Goal: Complete application form: Complete application form

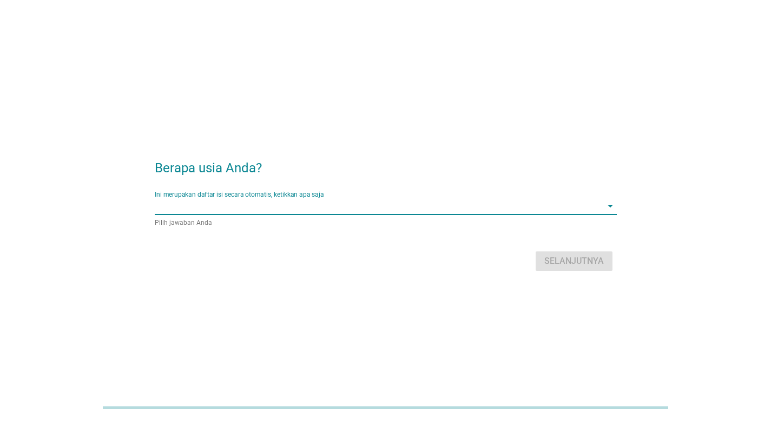
click at [335, 213] on input "Ini merupakan daftar isi secara otomatis, ketikkan apa saja" at bounding box center [378, 205] width 447 height 17
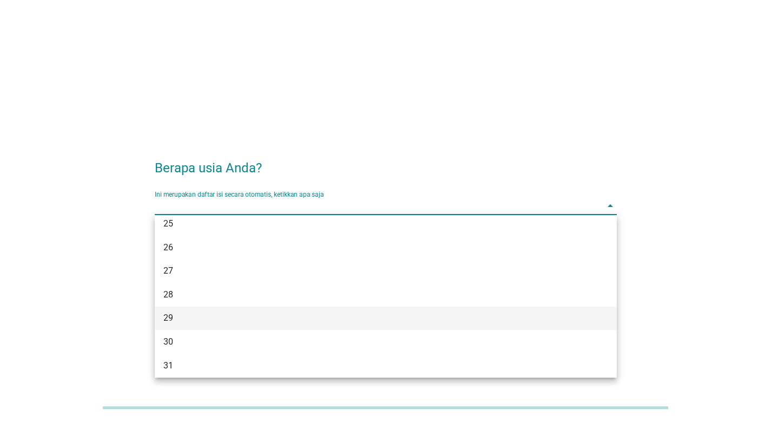
scroll to position [162, 0]
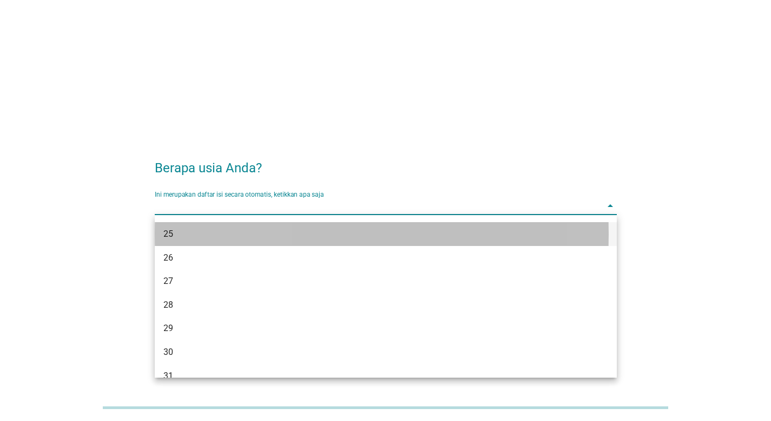
click at [310, 239] on div "25" at bounding box center [367, 233] width 408 height 13
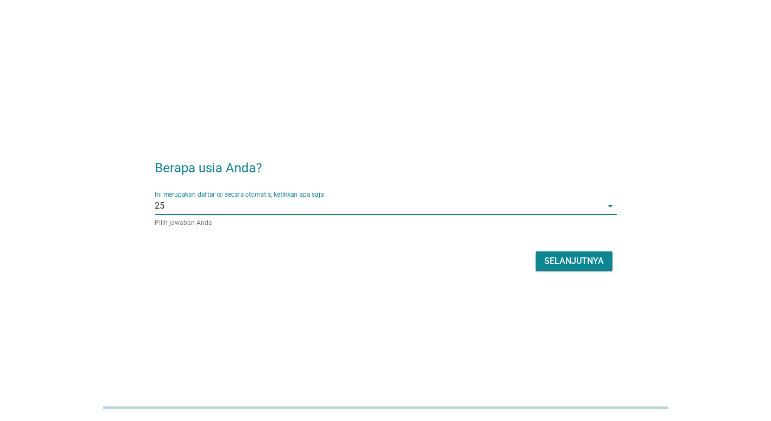
click at [552, 256] on div "Selanjutnya" at bounding box center [575, 260] width 60 height 13
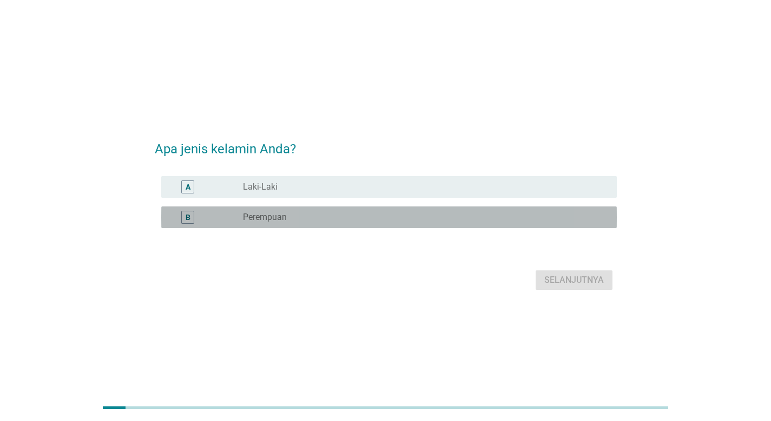
click at [476, 213] on div "radio_button_unchecked Perempuan" at bounding box center [421, 217] width 357 height 11
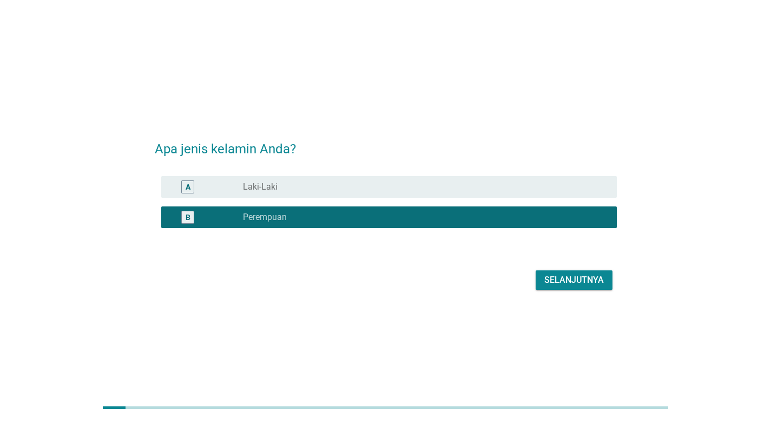
click at [552, 278] on div "Selanjutnya" at bounding box center [575, 279] width 60 height 13
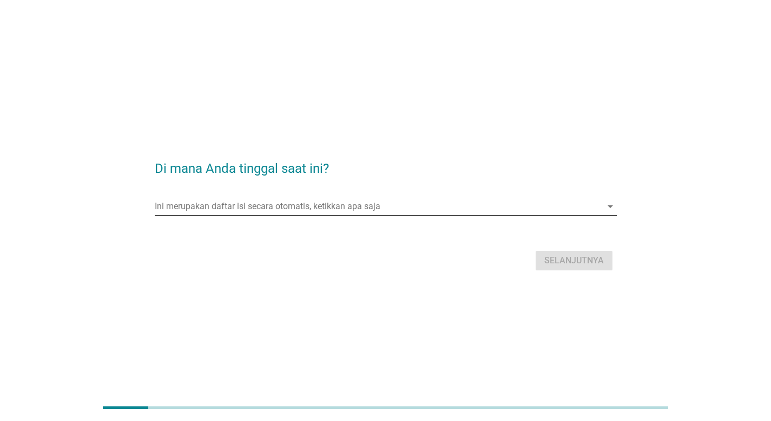
click at [450, 199] on input "Ini merupakan daftar isi secara otomatis, ketikkan apa saja" at bounding box center [378, 206] width 447 height 17
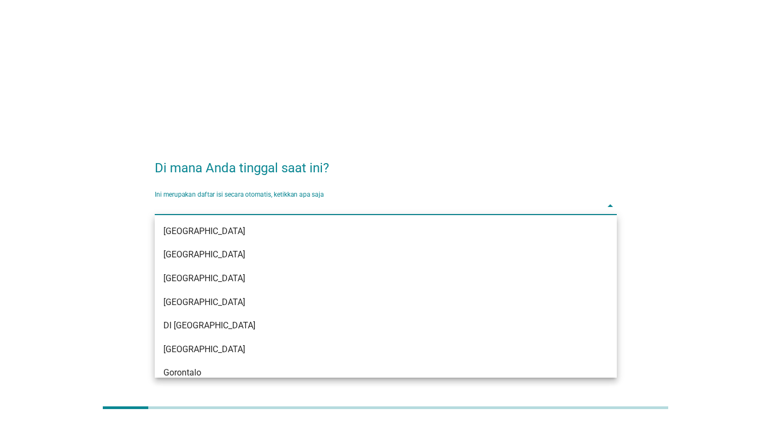
type input "j"
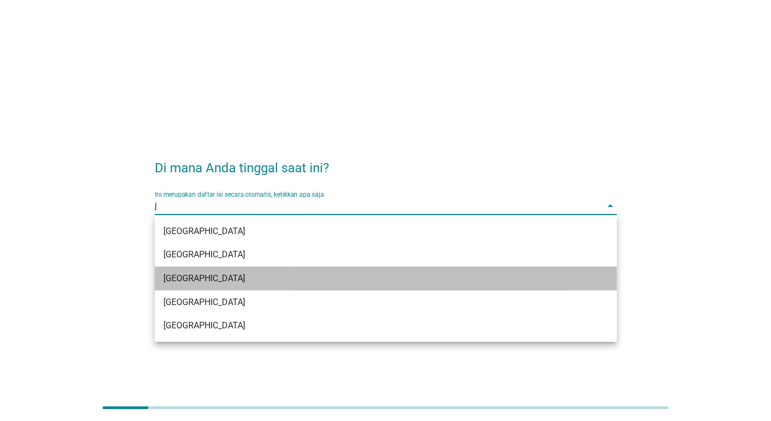
click at [337, 283] on div "[GEOGRAPHIC_DATA]" at bounding box center [367, 278] width 408 height 13
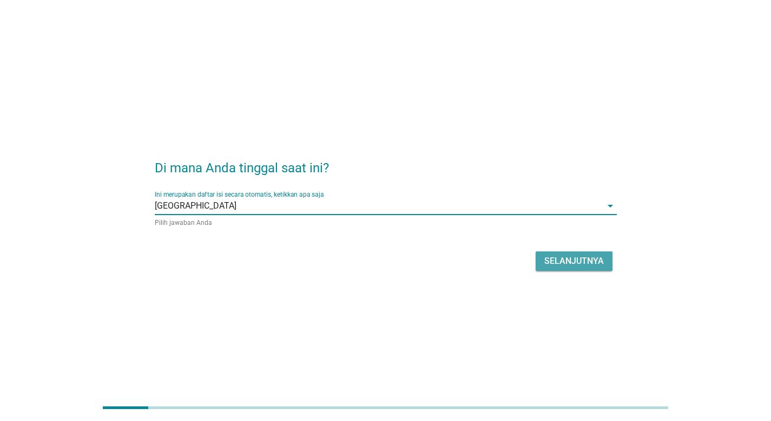
click at [545, 260] on div "Selanjutnya" at bounding box center [575, 260] width 60 height 13
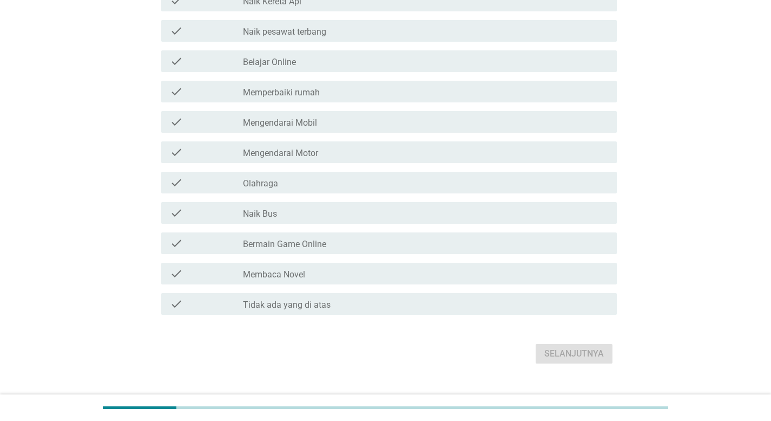
scroll to position [130, 0]
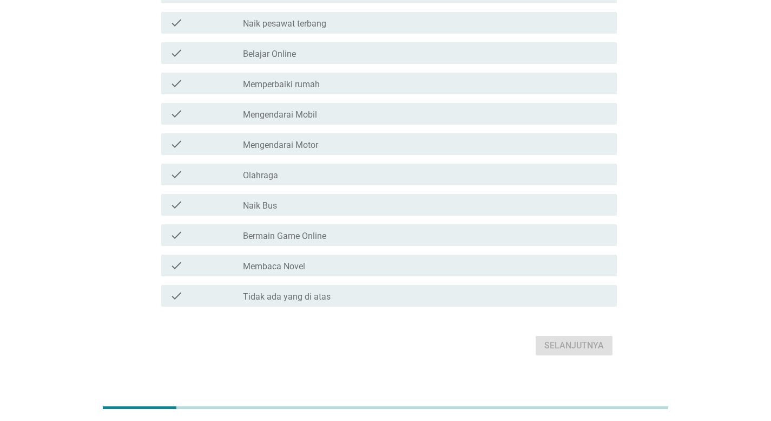
click at [380, 143] on div "check_box_outline_blank Mengendarai Motor" at bounding box center [425, 144] width 365 height 13
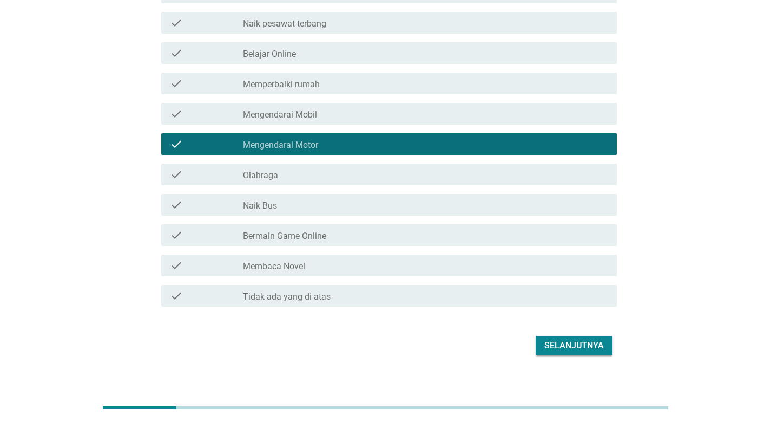
click at [345, 113] on div "check_box_outline_blank Mengendarai Mobil" at bounding box center [425, 113] width 365 height 13
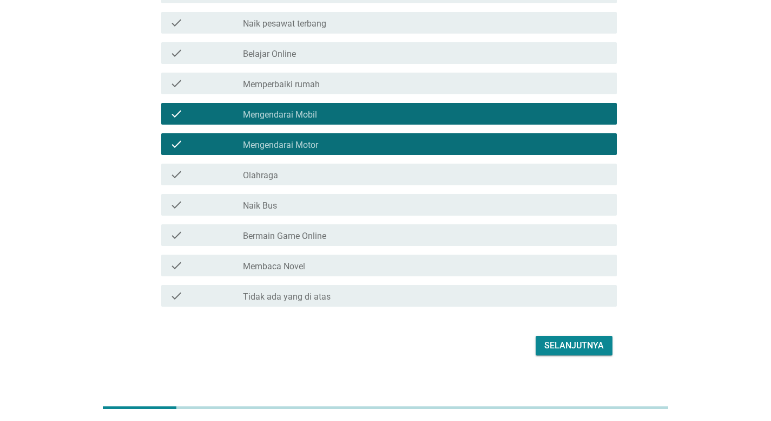
click at [401, 227] on div "check check_box_outline_blank Bermain Game Online" at bounding box center [389, 235] width 456 height 22
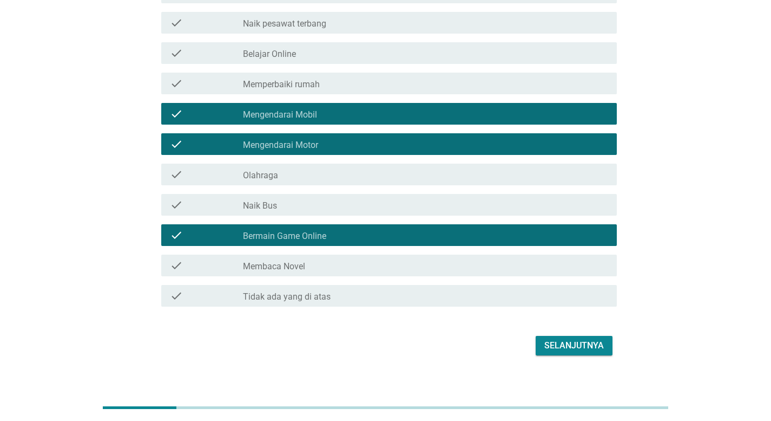
click at [402, 265] on div "check_box_outline_blank Membaca Novel" at bounding box center [425, 265] width 365 height 13
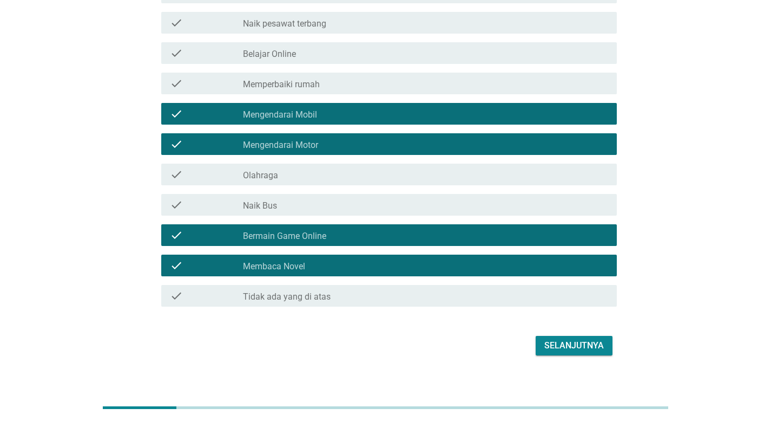
click at [359, 184] on div "check check_box_outline_blank Olahraga" at bounding box center [389, 174] width 456 height 22
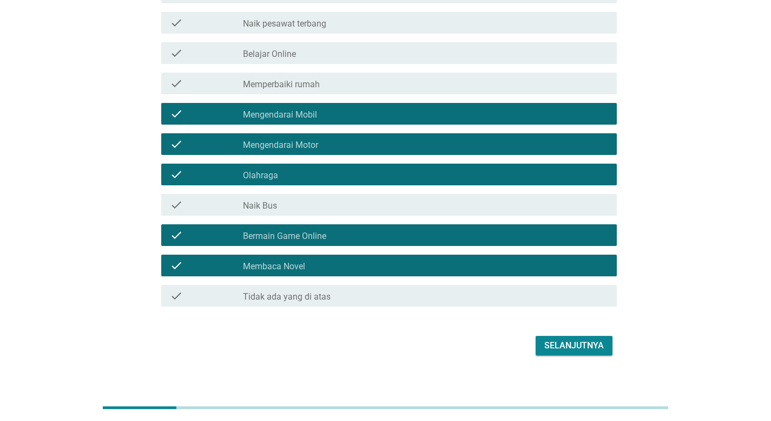
click at [575, 346] on div "Selanjutnya" at bounding box center [575, 345] width 60 height 13
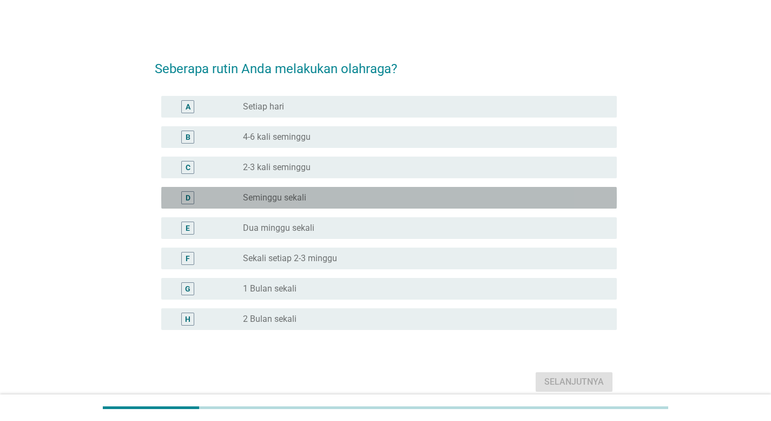
click at [370, 193] on div "radio_button_unchecked Seminggu sekali" at bounding box center [421, 197] width 357 height 11
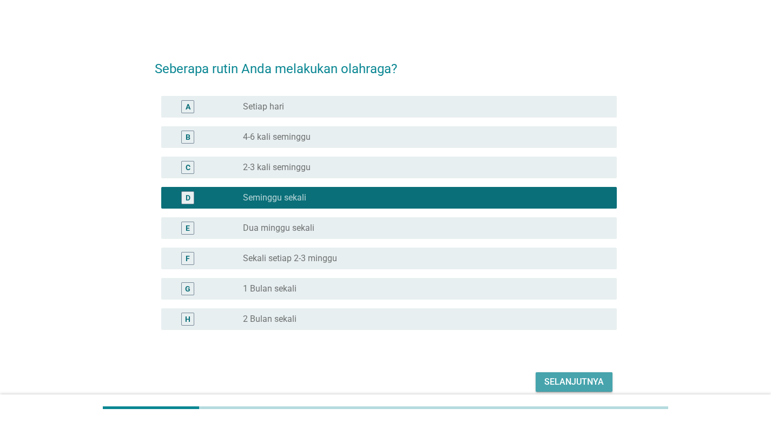
click at [568, 377] on div "Selanjutnya" at bounding box center [575, 381] width 60 height 13
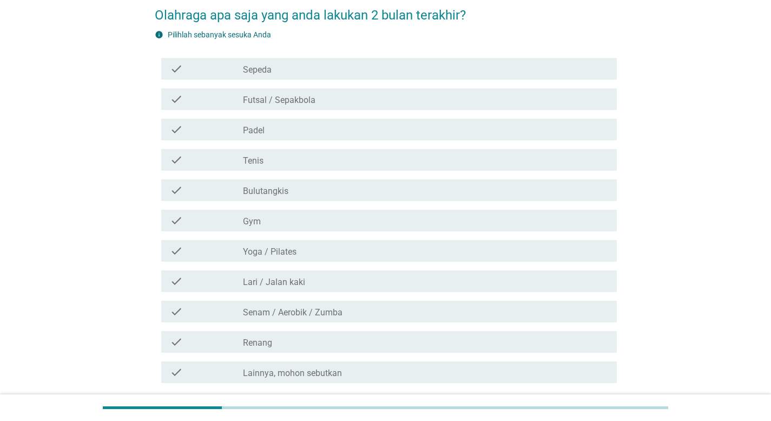
scroll to position [47, 0]
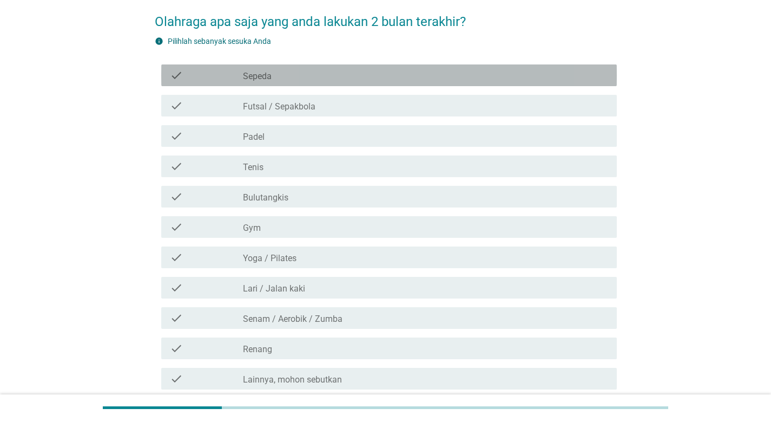
click at [310, 71] on div "check_box_outline_blank Sepeda" at bounding box center [425, 75] width 365 height 13
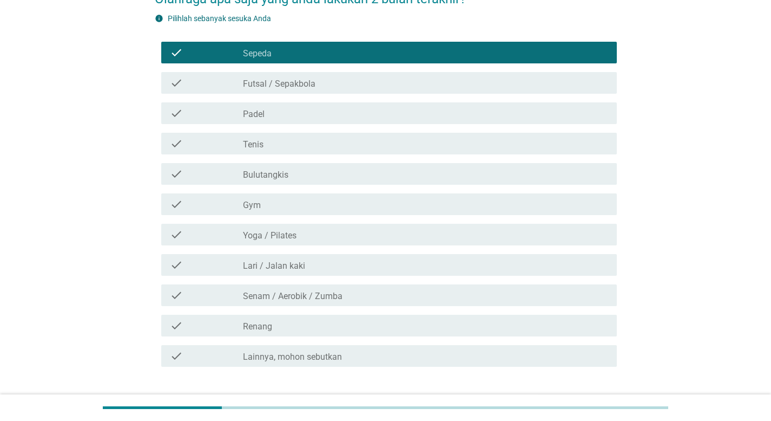
scroll to position [83, 0]
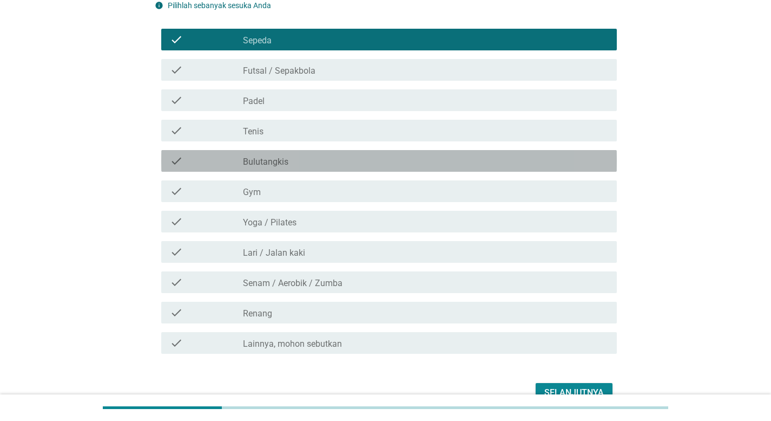
click at [334, 159] on div "check_box_outline_blank Bulutangkis" at bounding box center [425, 160] width 365 height 13
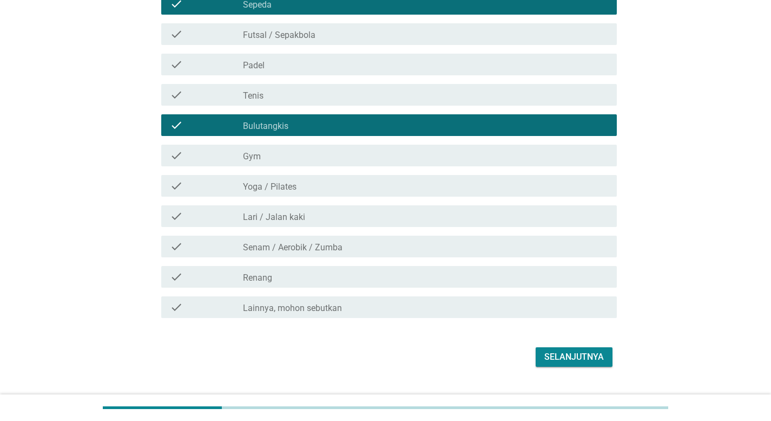
scroll to position [142, 0]
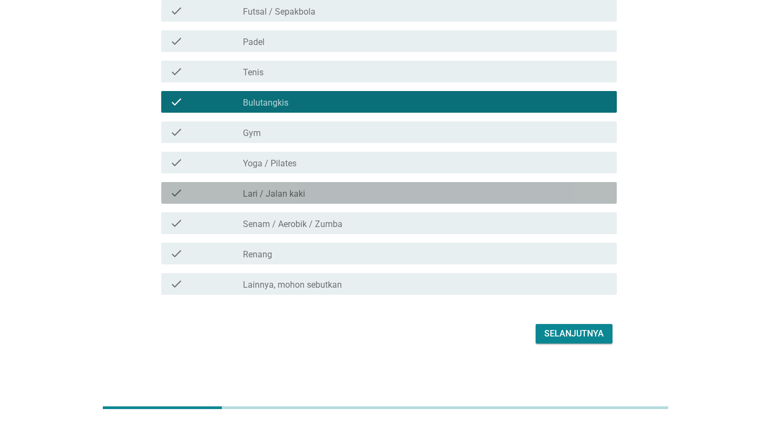
click at [338, 183] on div "check check_box_outline_blank Lari / Jalan kaki" at bounding box center [389, 193] width 456 height 22
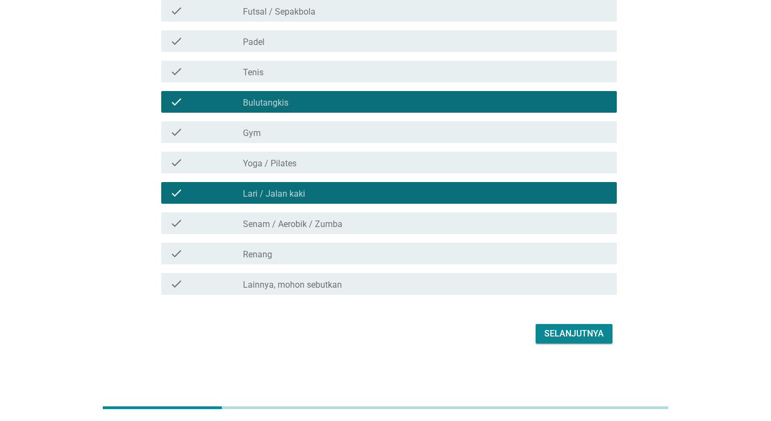
click at [553, 330] on div "Selanjutnya" at bounding box center [575, 333] width 60 height 13
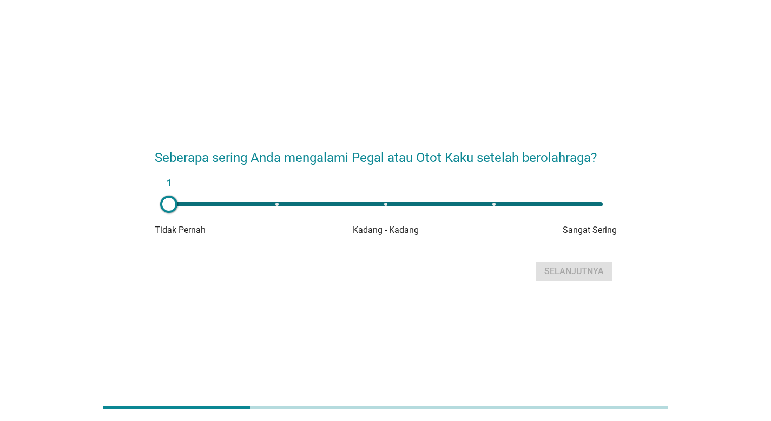
click at [382, 204] on div "1" at bounding box center [386, 204] width 434 height 4
type input "3"
click at [568, 276] on div "Selanjutnya" at bounding box center [575, 271] width 60 height 13
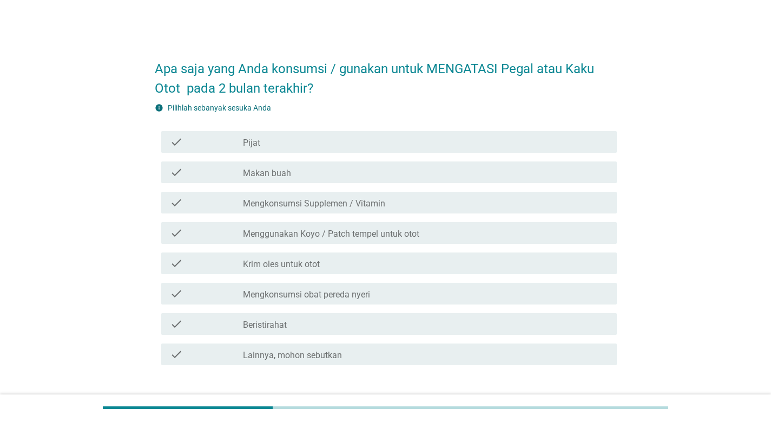
click at [345, 143] on div "check_box_outline_blank Pijat" at bounding box center [425, 141] width 365 height 13
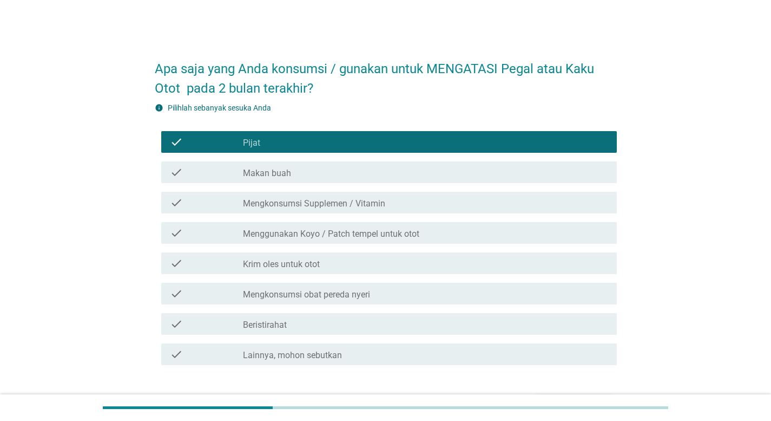
click at [388, 253] on div "check check_box_outline_blank Krim oles untuk otot" at bounding box center [389, 263] width 456 height 22
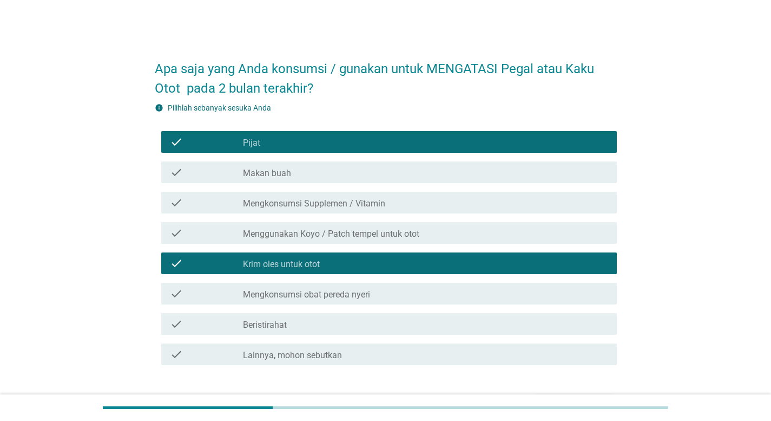
click at [367, 232] on label "Menggunakan Koyo / Patch tempel untuk otot" at bounding box center [331, 233] width 176 height 11
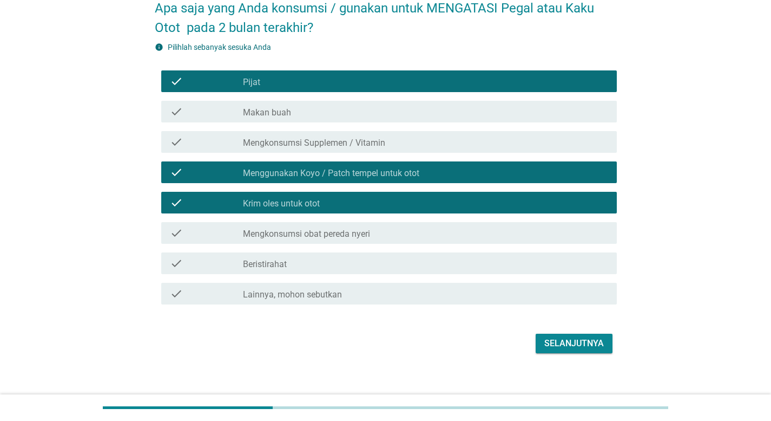
scroll to position [70, 0]
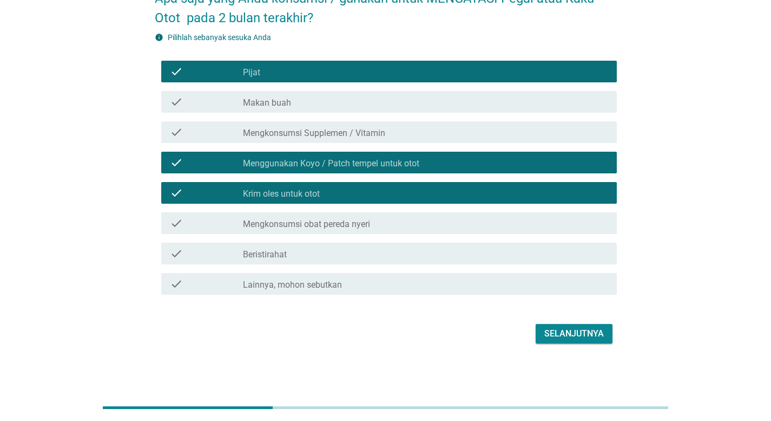
click at [404, 240] on div "check check_box_outline_blank Beristirahat" at bounding box center [386, 253] width 462 height 30
click at [489, 257] on div "check_box_outline_blank Beristirahat" at bounding box center [425, 253] width 365 height 13
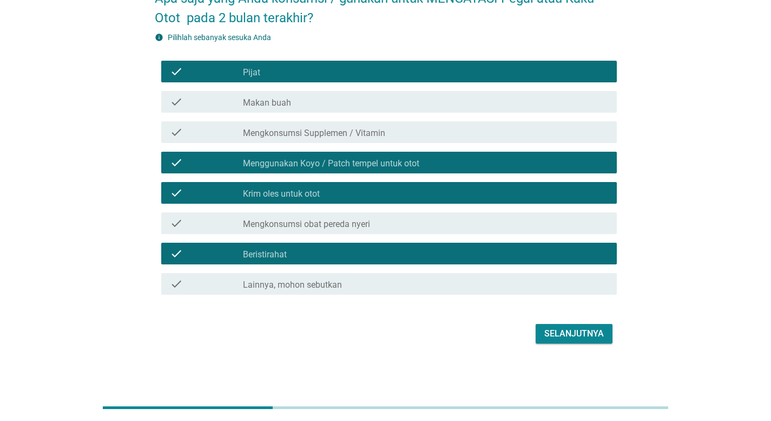
click at [586, 335] on div "Selanjutnya" at bounding box center [575, 333] width 60 height 13
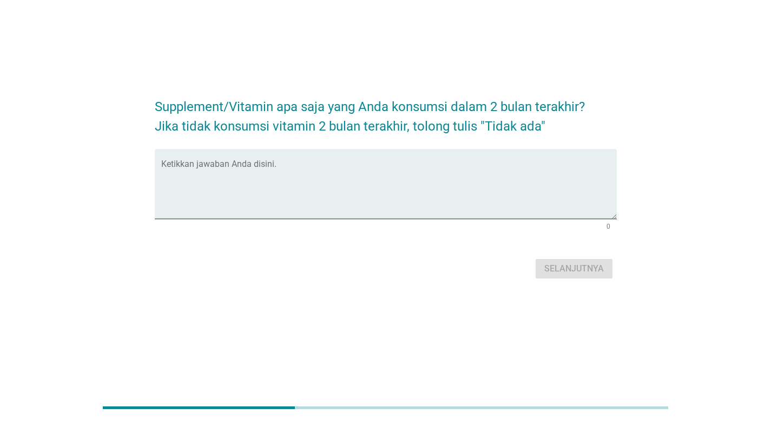
scroll to position [0, 0]
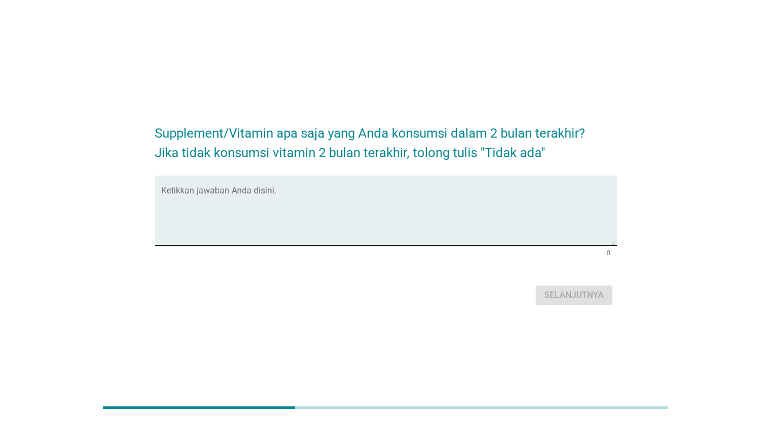
click at [293, 204] on textarea "Ketikkan jawaban Anda disini." at bounding box center [389, 216] width 456 height 57
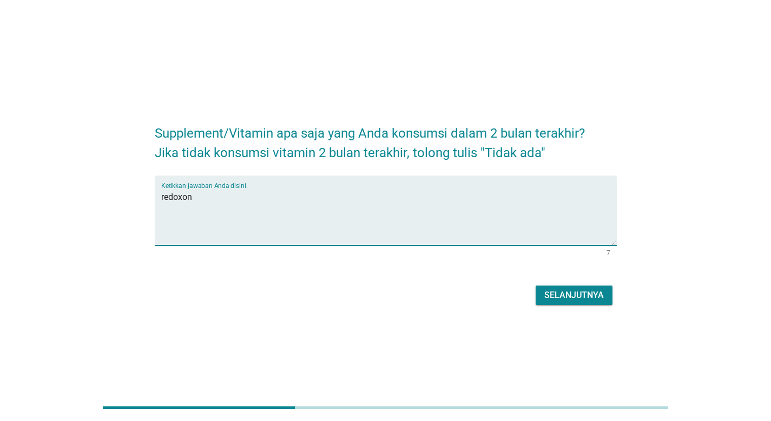
type textarea "redoxon"
click at [566, 298] on div "Selanjutnya" at bounding box center [575, 295] width 60 height 13
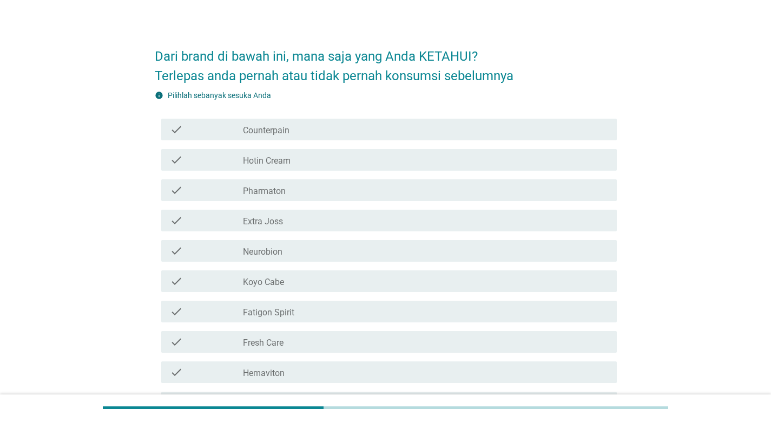
scroll to position [18, 0]
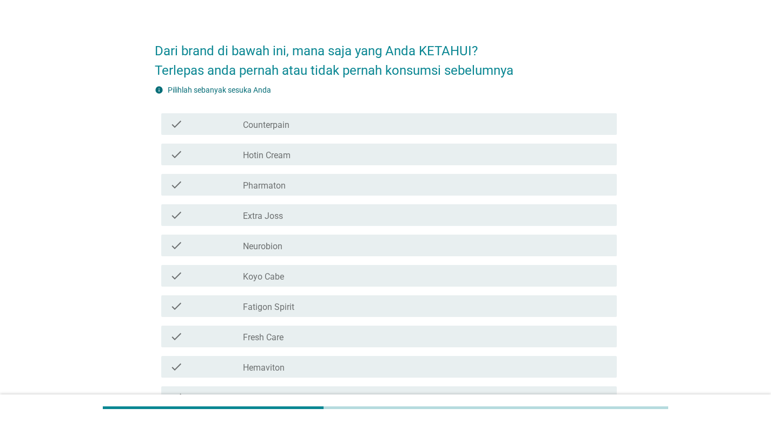
click at [399, 124] on div "check_box_outline_blank Counterpain" at bounding box center [425, 123] width 365 height 13
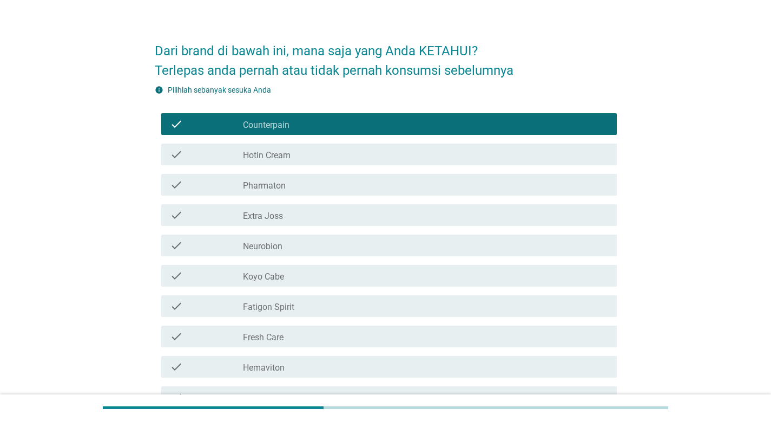
click at [370, 156] on div "check_box_outline_blank Hotin Cream" at bounding box center [425, 154] width 365 height 13
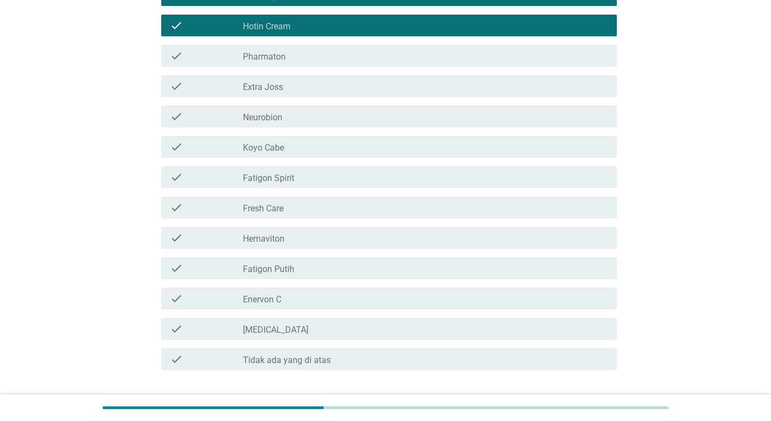
scroll to position [152, 0]
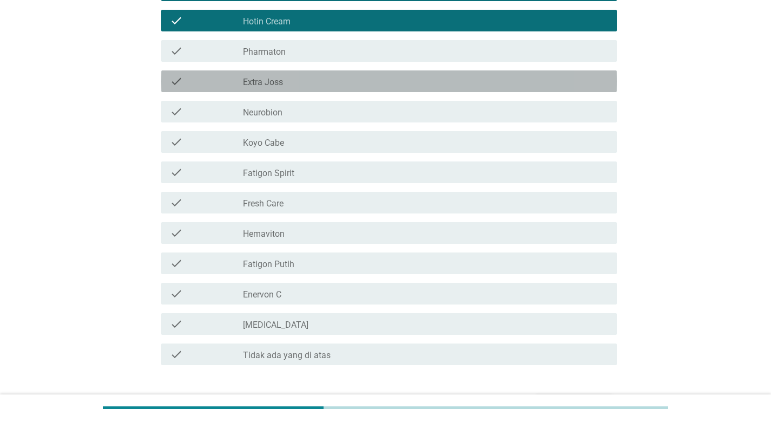
click at [314, 83] on div "check_box_outline_blank Extra Joss" at bounding box center [425, 81] width 365 height 13
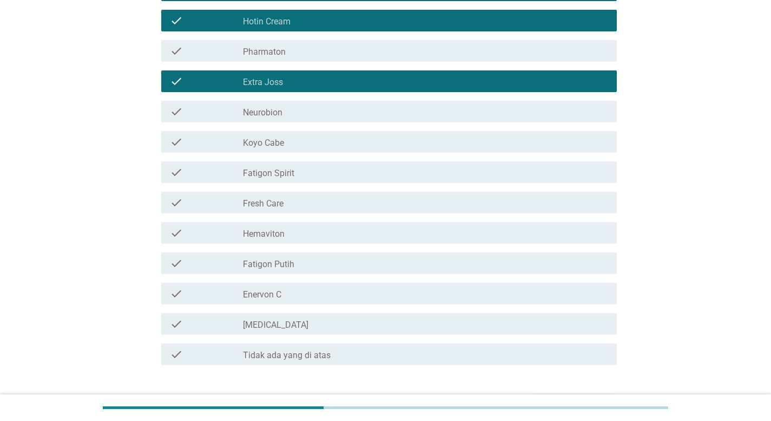
click at [312, 107] on div "check_box_outline_blank Neurobion" at bounding box center [425, 111] width 365 height 13
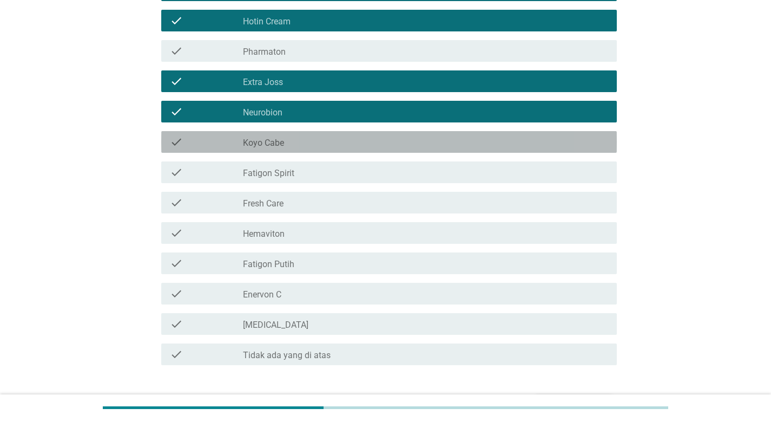
click at [315, 138] on div "check_box_outline_blank Koyo Cabe" at bounding box center [425, 141] width 365 height 13
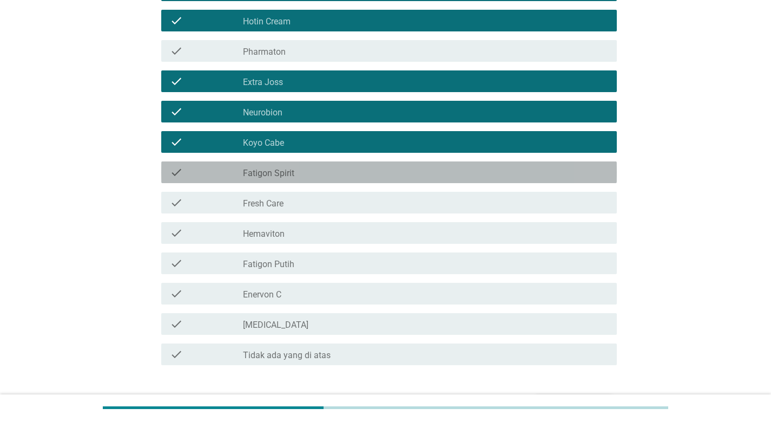
click at [314, 162] on div "check check_box_outline_blank Fatigon Spirit" at bounding box center [389, 172] width 456 height 22
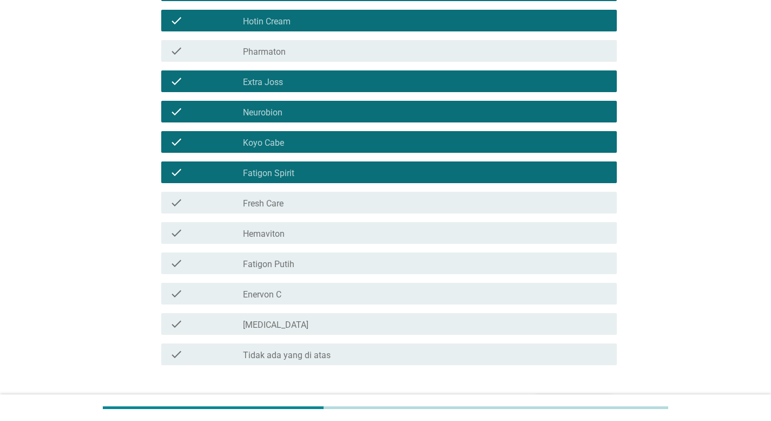
click at [313, 200] on div "check_box_outline_blank Fresh Care" at bounding box center [425, 202] width 365 height 13
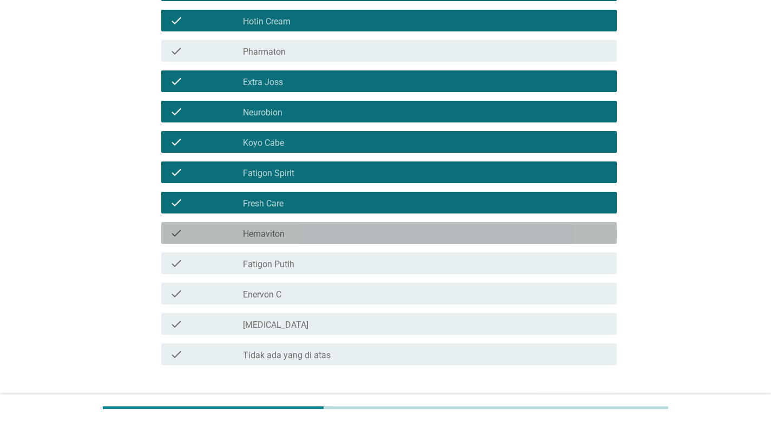
click at [311, 230] on div "check_box_outline_blank Hemaviton" at bounding box center [425, 232] width 365 height 13
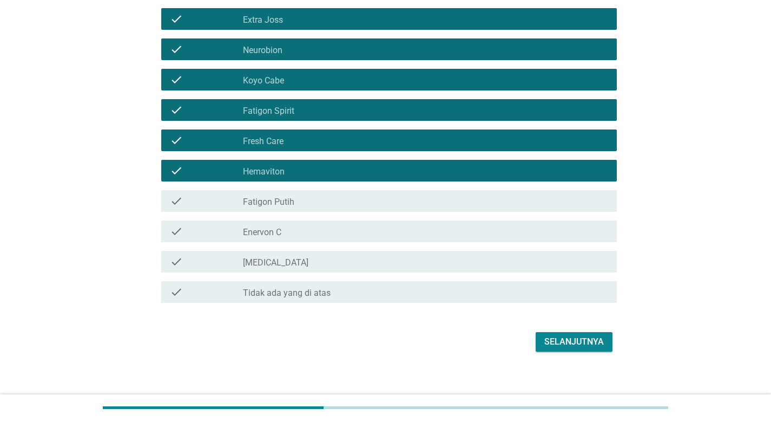
scroll to position [222, 0]
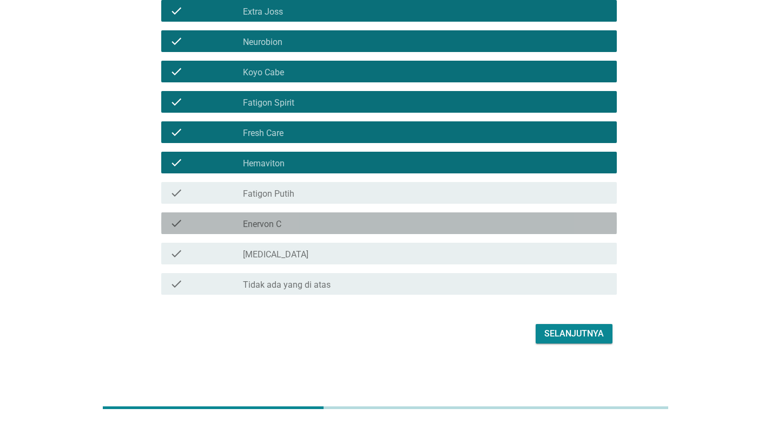
click at [275, 213] on div "check check_box_outline_blank Enervon C" at bounding box center [389, 223] width 456 height 22
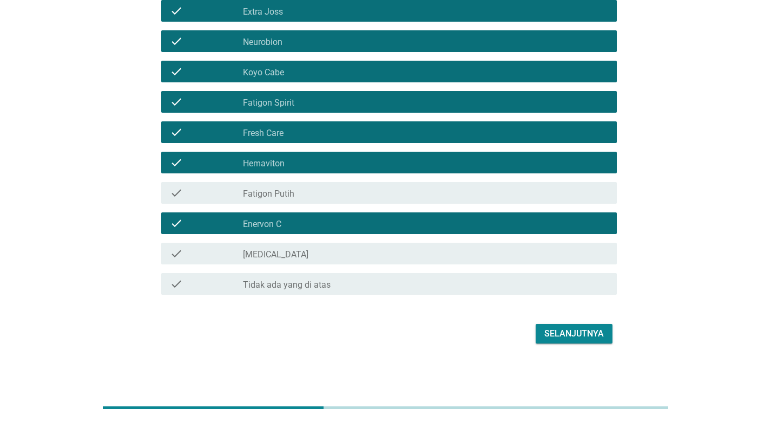
click at [319, 241] on div "check check_box_outline_blank [MEDICAL_DATA]" at bounding box center [386, 253] width 462 height 30
click at [315, 252] on div "check_box_outline_blank [MEDICAL_DATA]" at bounding box center [425, 253] width 365 height 13
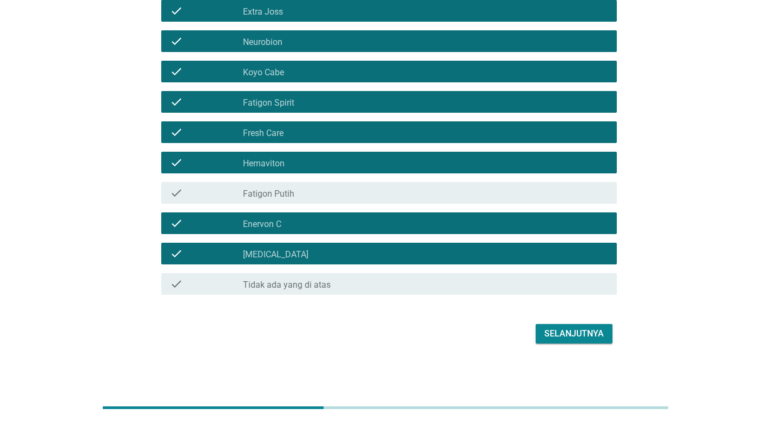
click at [549, 328] on div "Selanjutnya" at bounding box center [575, 333] width 60 height 13
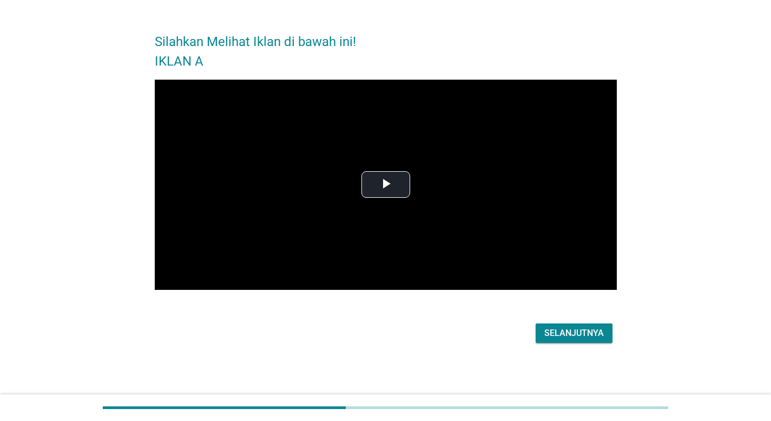
scroll to position [0, 0]
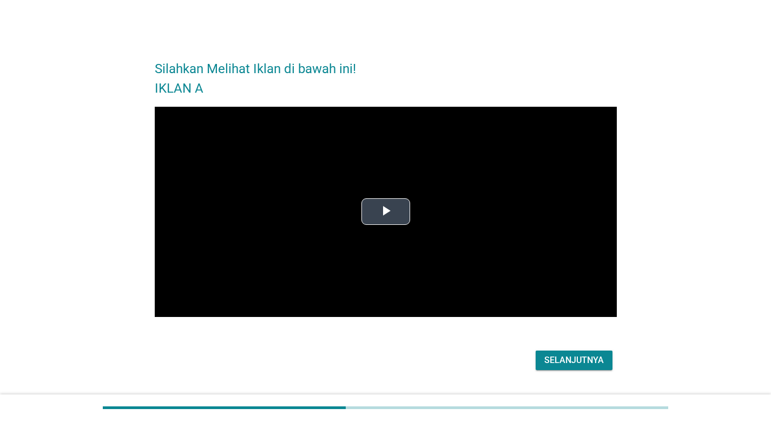
click at [376, 197] on video "Video Player" at bounding box center [386, 212] width 462 height 211
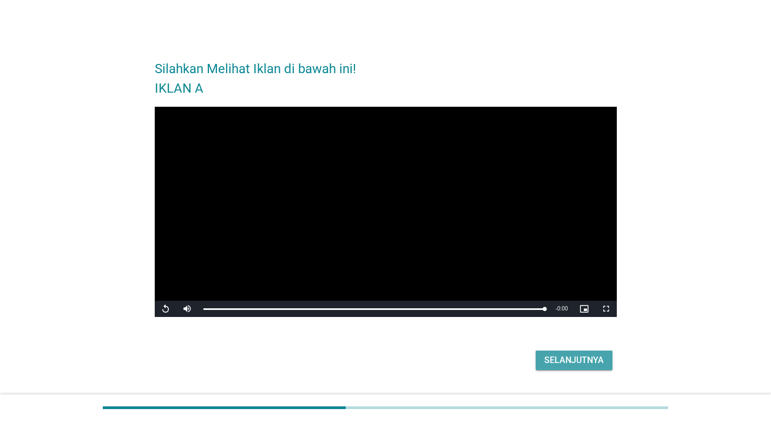
click at [554, 354] on div "Selanjutnya" at bounding box center [575, 360] width 60 height 13
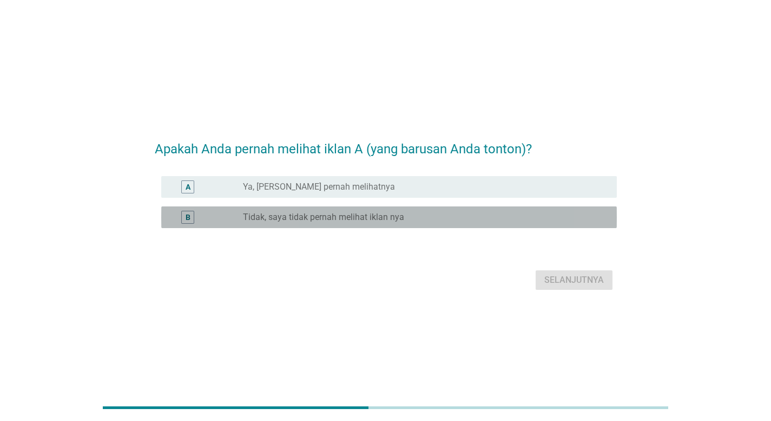
click at [427, 213] on div "radio_button_unchecked Tidak, saya tidak pernah melihat iklan nya" at bounding box center [421, 217] width 357 height 11
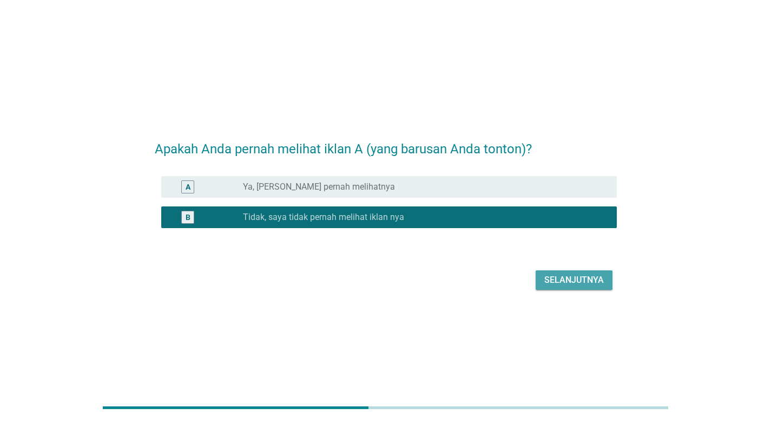
click at [555, 281] on div "Selanjutnya" at bounding box center [575, 279] width 60 height 13
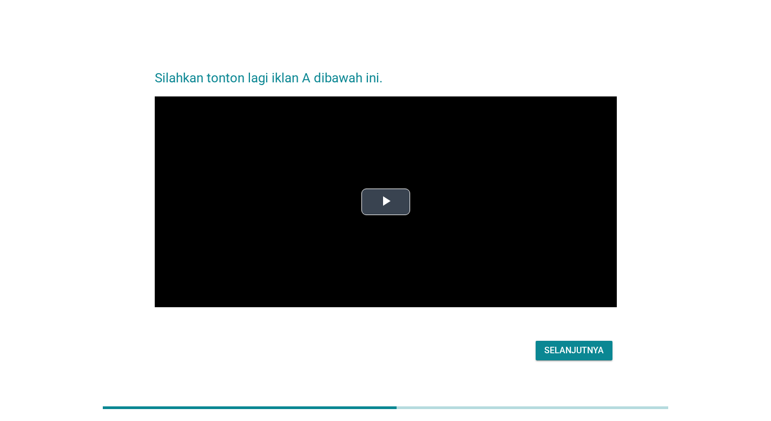
click at [386, 202] on span "Video Player" at bounding box center [386, 202] width 0 height 0
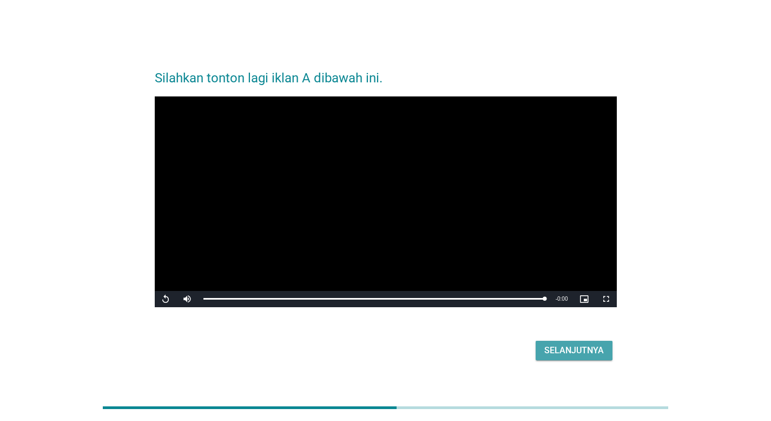
click at [567, 352] on div "Selanjutnya" at bounding box center [575, 350] width 60 height 13
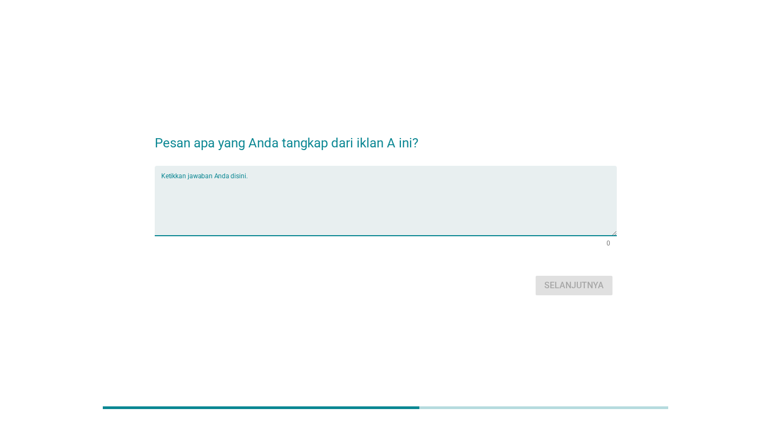
click at [297, 211] on textarea "Ketikkan jawaban Anda disini." at bounding box center [389, 207] width 456 height 57
type textarea "membantu pulihkan otot"
click at [557, 276] on button "Selanjutnya" at bounding box center [574, 285] width 77 height 19
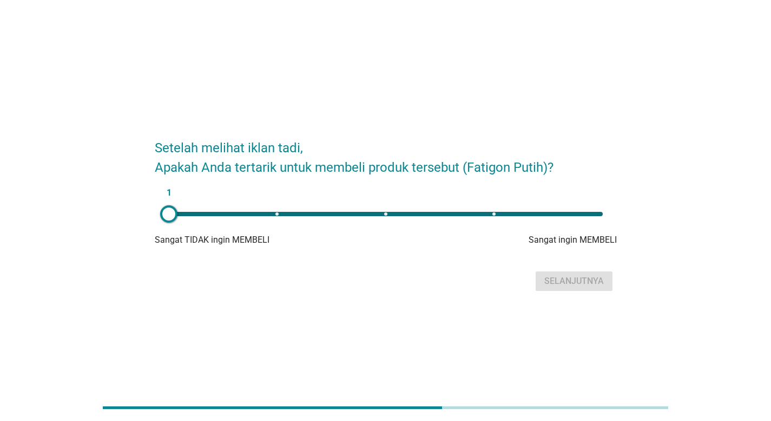
click at [388, 210] on div "1" at bounding box center [385, 214] width 451 height 22
type input "3"
click at [567, 276] on div "Selanjutnya" at bounding box center [575, 280] width 60 height 13
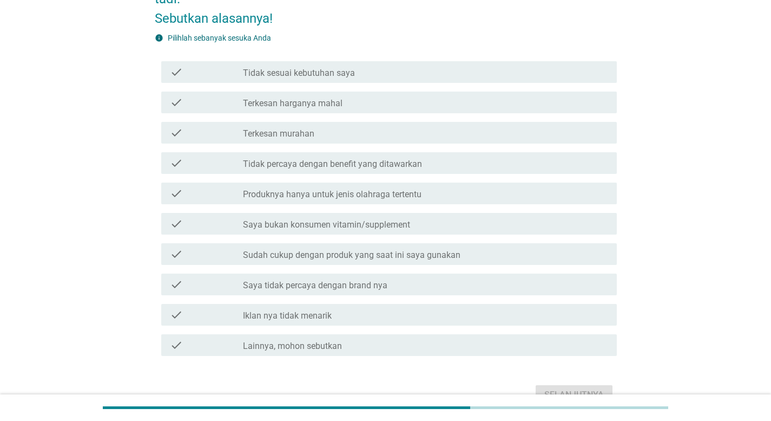
scroll to position [90, 0]
click at [299, 68] on label "Tidak sesuai kebutuhan saya" at bounding box center [299, 72] width 112 height 11
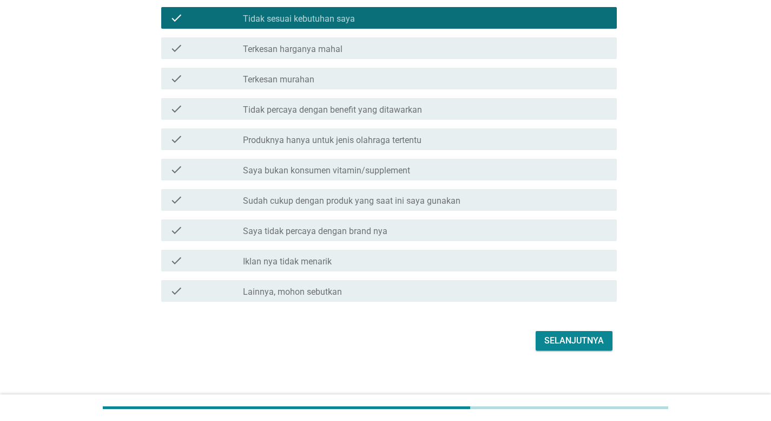
scroll to position [145, 0]
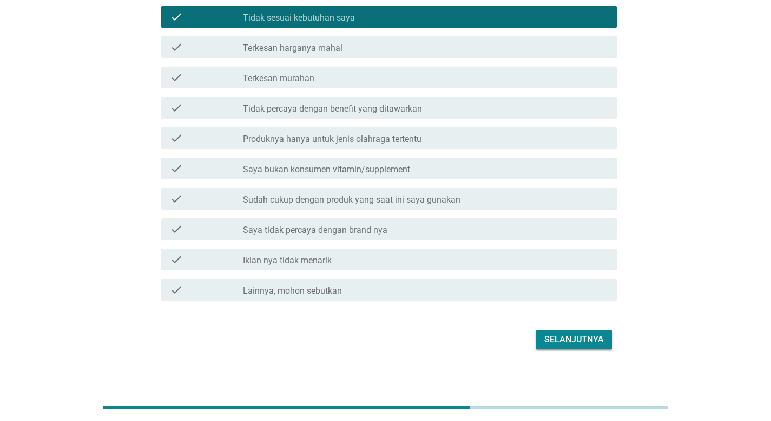
click at [324, 140] on label "Produknya hanya untuk jenis olahraga tertentu" at bounding box center [332, 139] width 179 height 11
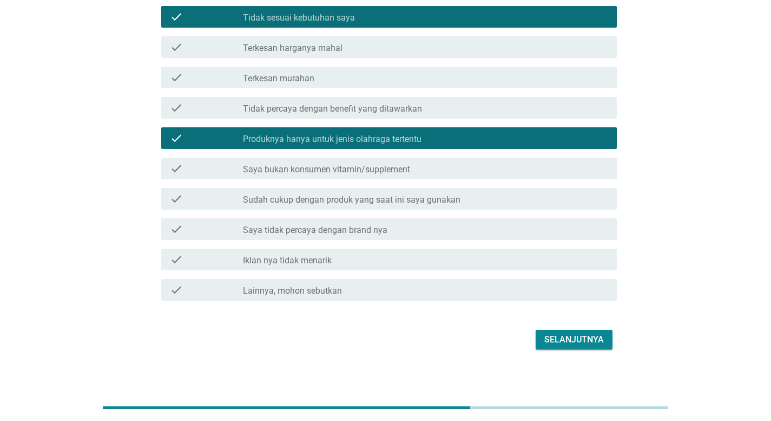
click at [551, 336] on div "Selanjutnya" at bounding box center [575, 339] width 60 height 13
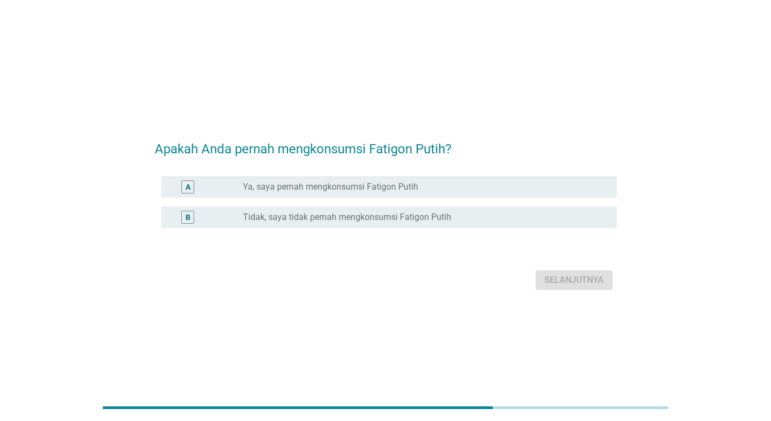
click at [411, 212] on label "Tidak, saya tidak pernah mengkonsumsi Fatigon Putih" at bounding box center [347, 217] width 208 height 11
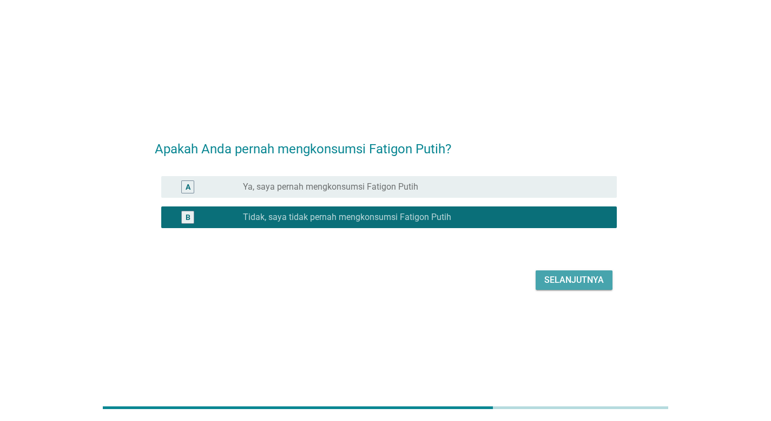
click at [561, 277] on div "Selanjutnya" at bounding box center [575, 279] width 60 height 13
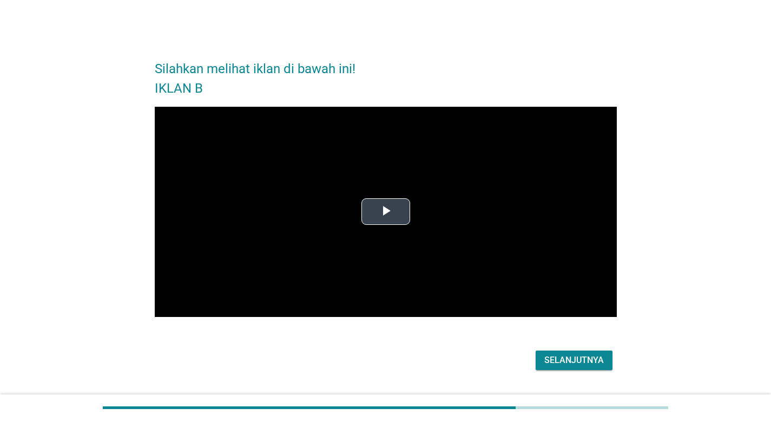
click at [364, 195] on video "Video Player" at bounding box center [386, 212] width 462 height 211
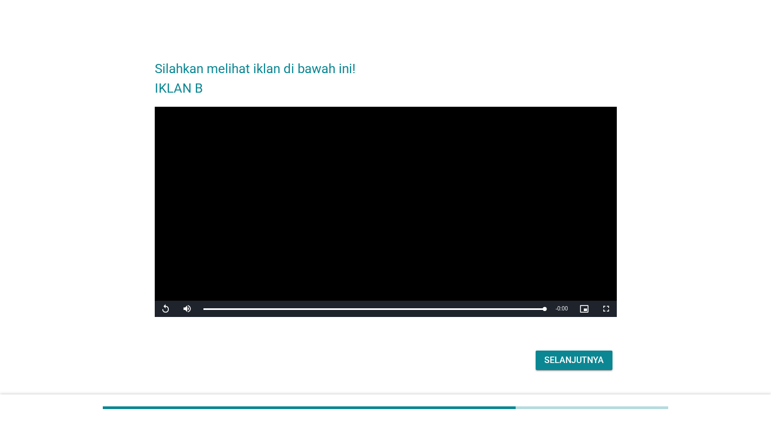
click at [572, 369] on button "Selanjutnya" at bounding box center [574, 359] width 77 height 19
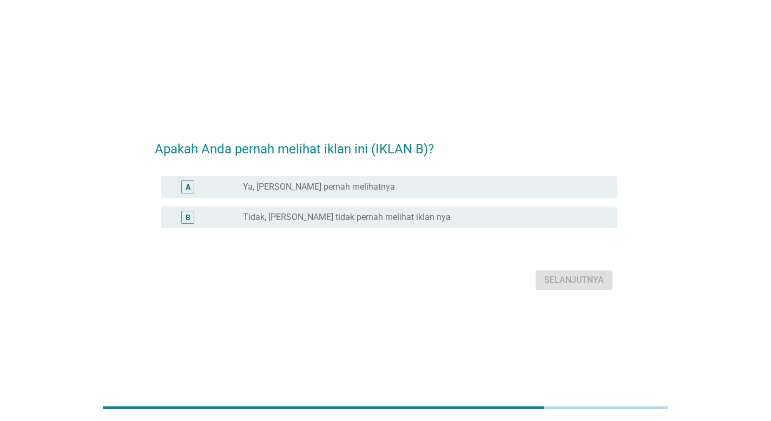
click at [387, 189] on div "radio_button_unchecked Ya, [PERSON_NAME] pernah melihatnya" at bounding box center [421, 186] width 357 height 11
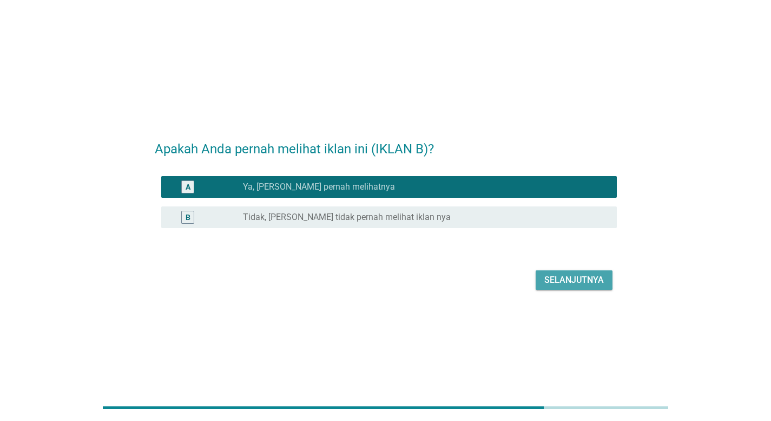
click at [555, 283] on div "Selanjutnya" at bounding box center [575, 279] width 60 height 13
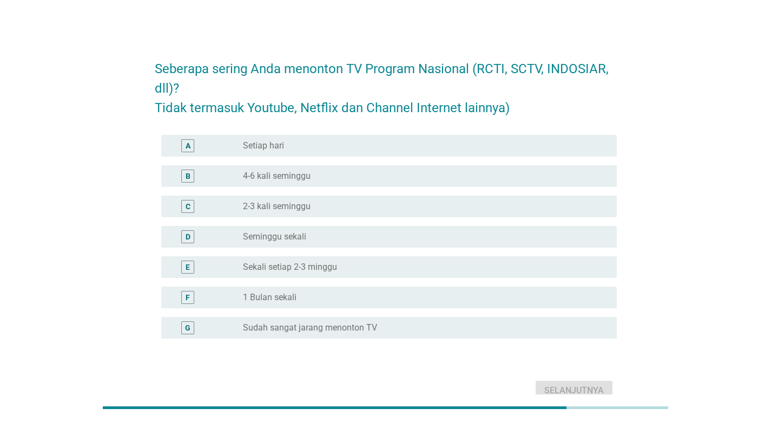
click at [426, 207] on div "radio_button_unchecked 2-3 kali seminggu" at bounding box center [421, 206] width 357 height 11
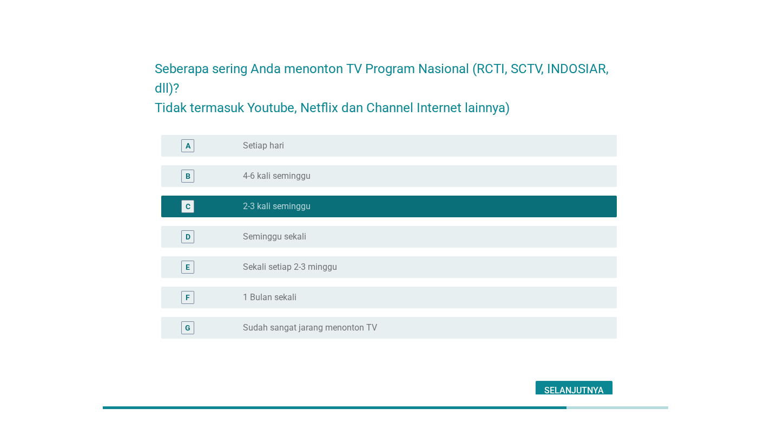
click at [561, 383] on button "Selanjutnya" at bounding box center [574, 390] width 77 height 19
